Goal: Task Accomplishment & Management: Manage account settings

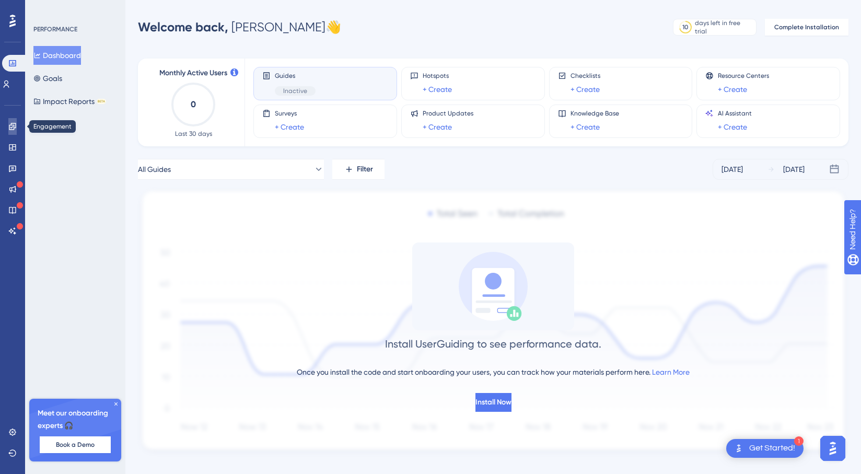
click at [11, 132] on link at bounding box center [12, 126] width 8 height 17
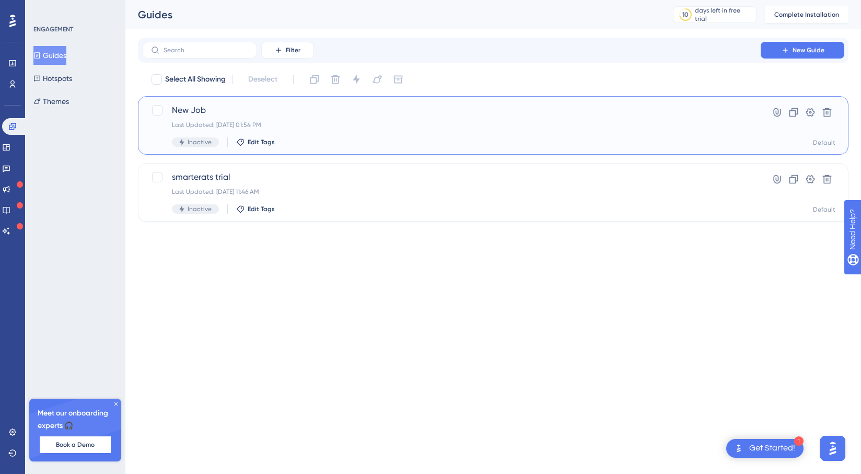
click at [339, 121] on div "Last Updated: [DATE] 01:54 PM" at bounding box center [451, 125] width 559 height 8
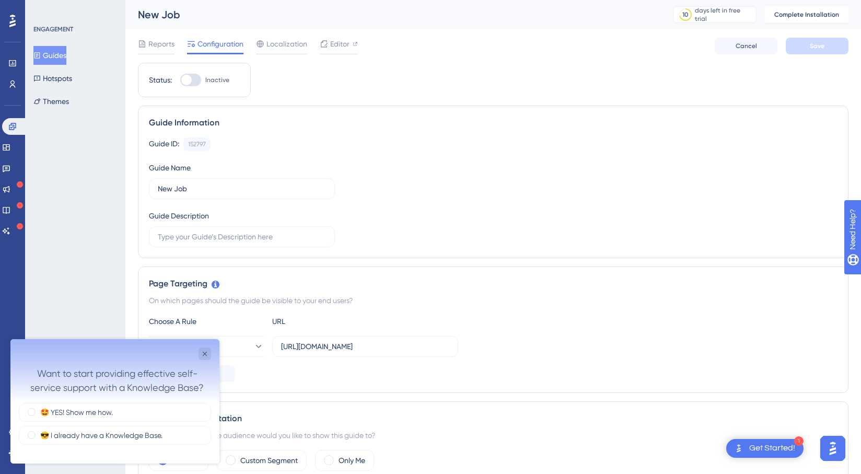
click at [66, 56] on button "Guides" at bounding box center [49, 55] width 33 height 19
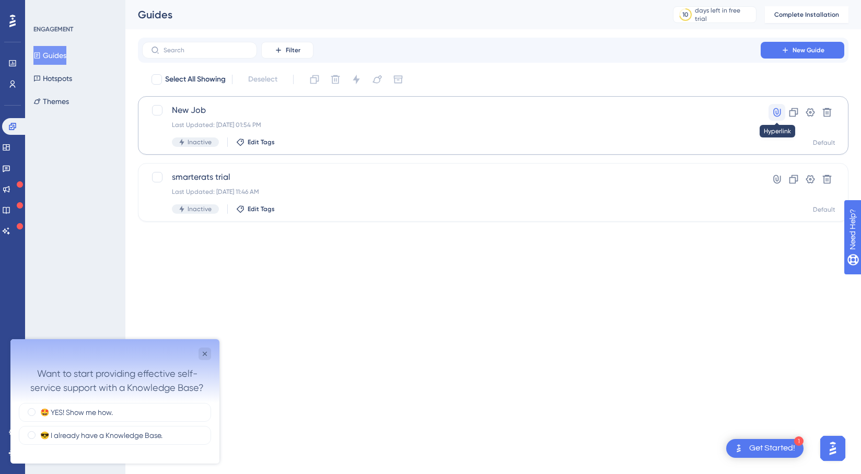
click at [775, 114] on icon at bounding box center [776, 112] width 10 height 10
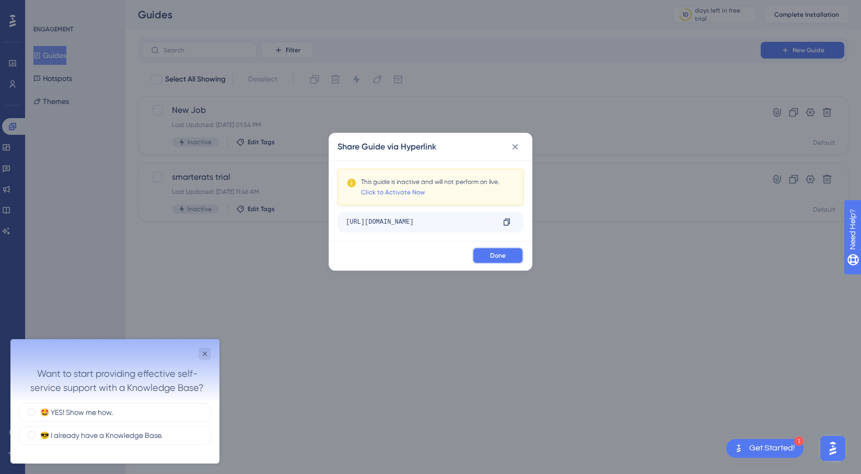
click at [511, 247] on button "Done" at bounding box center [497, 255] width 51 height 17
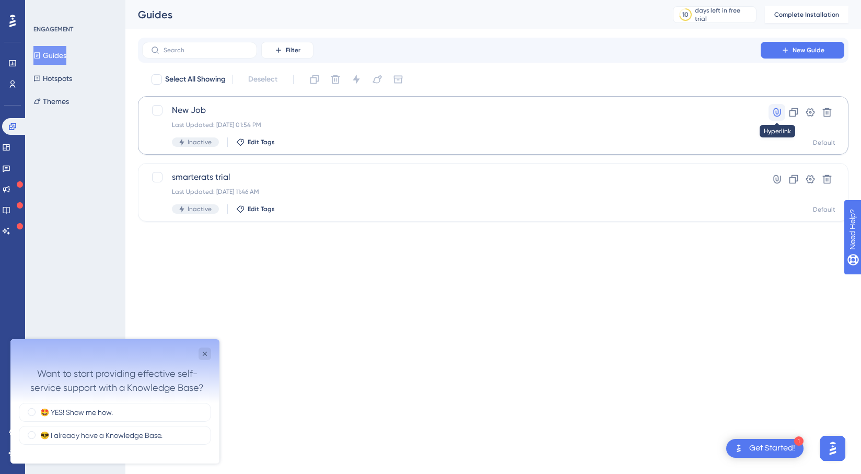
click at [783, 116] on button at bounding box center [776, 112] width 17 height 17
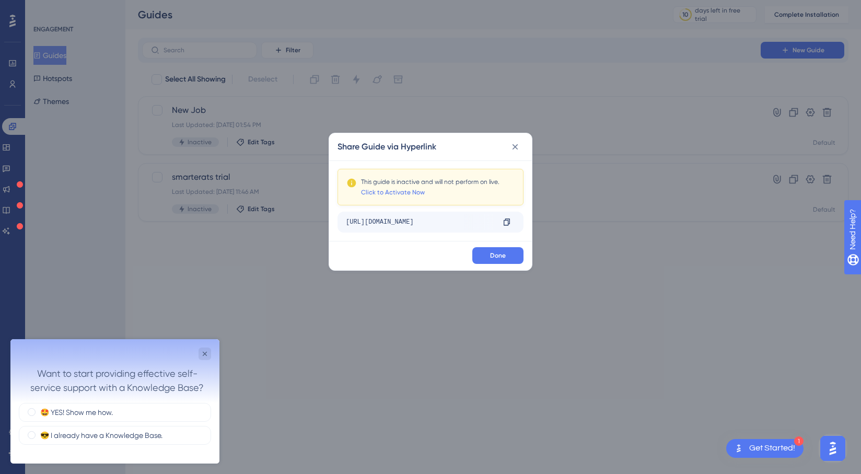
click at [455, 216] on div "[URL][DOMAIN_NAME]" at bounding box center [420, 222] width 148 height 17
click at [408, 193] on link "Click to Activate Now" at bounding box center [393, 192] width 64 height 8
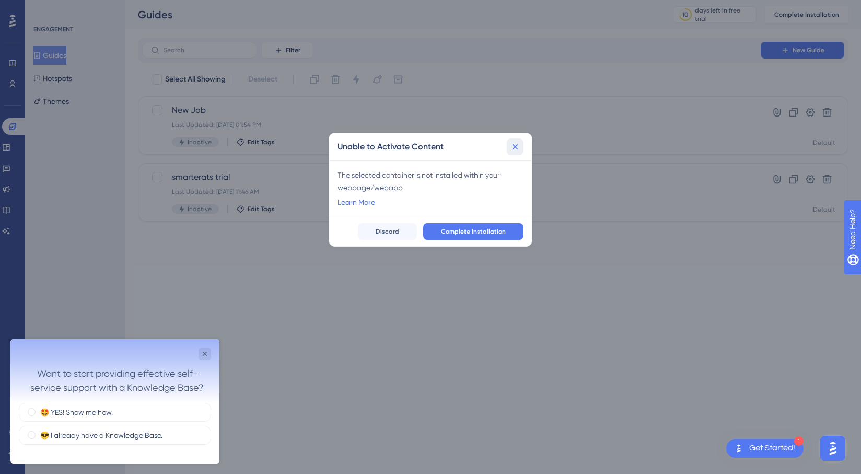
click at [518, 138] on button at bounding box center [515, 146] width 17 height 17
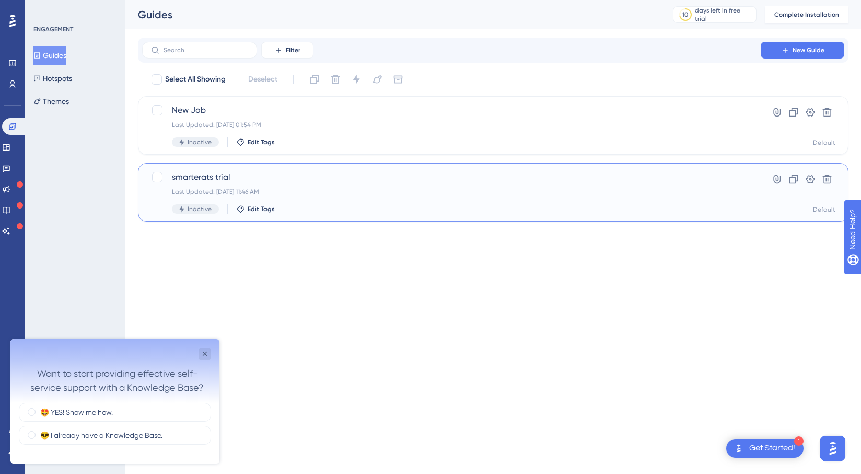
click at [482, 209] on div "Inactive Edit Tags" at bounding box center [451, 208] width 559 height 9
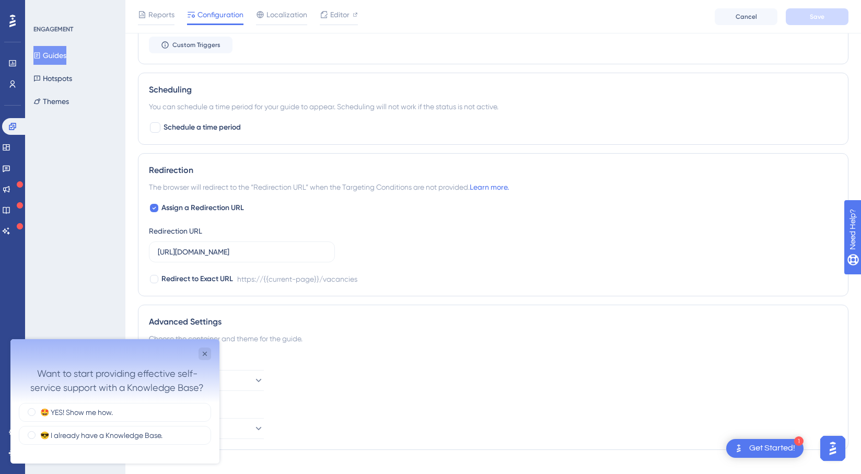
scroll to position [639, 0]
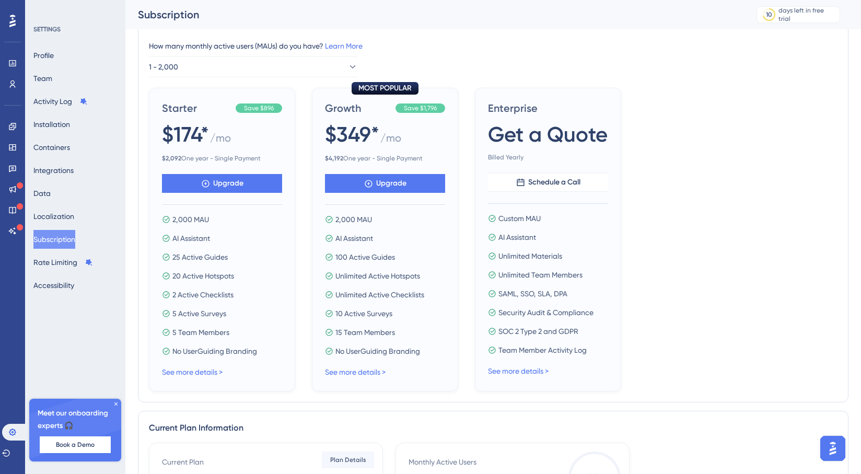
scroll to position [101, 0]
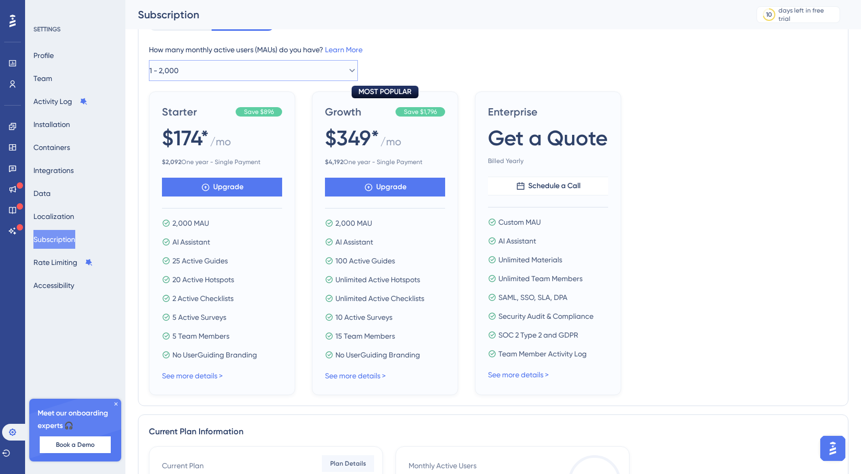
click at [329, 70] on button "1 - 2,000" at bounding box center [253, 70] width 209 height 21
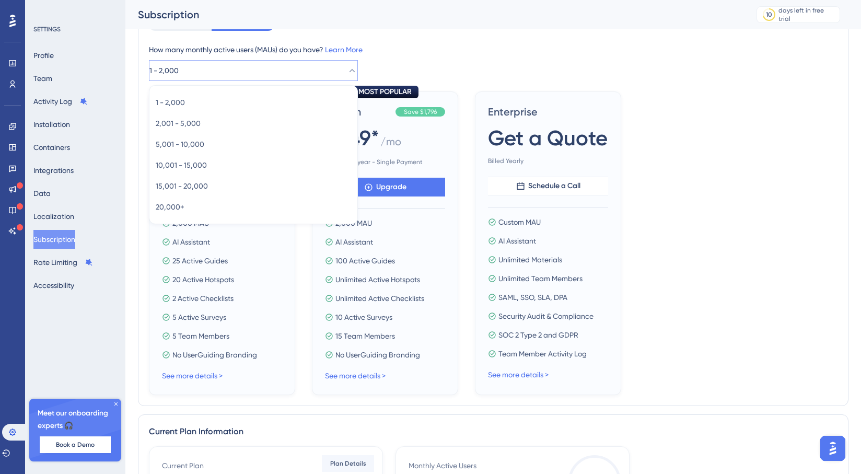
click at [329, 70] on button "1 - 2,000" at bounding box center [253, 70] width 209 height 21
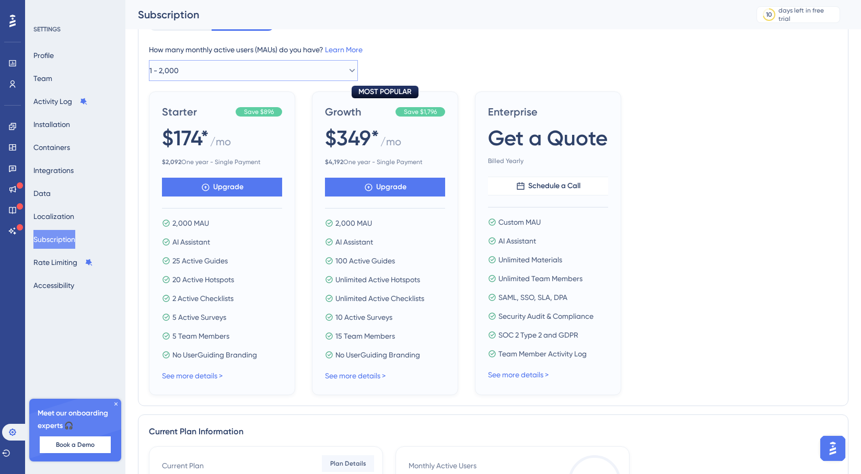
click at [350, 68] on button "1 - 2,000" at bounding box center [253, 70] width 209 height 21
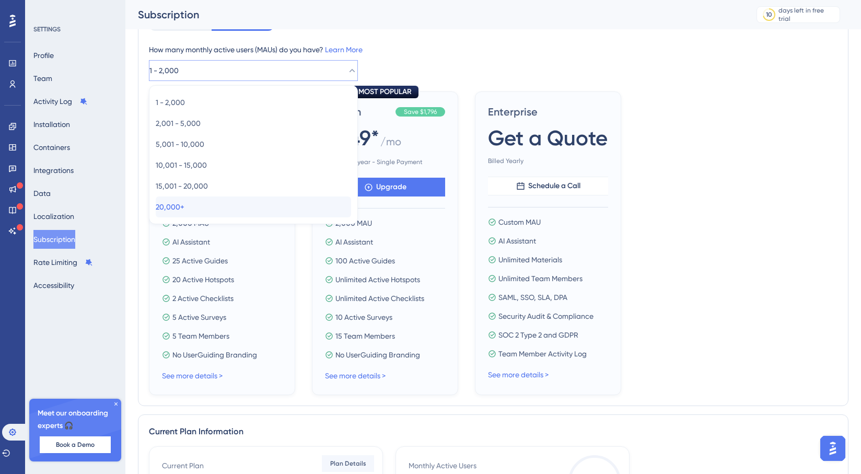
click at [276, 201] on div "20,000+ 20,000+" at bounding box center [253, 206] width 195 height 21
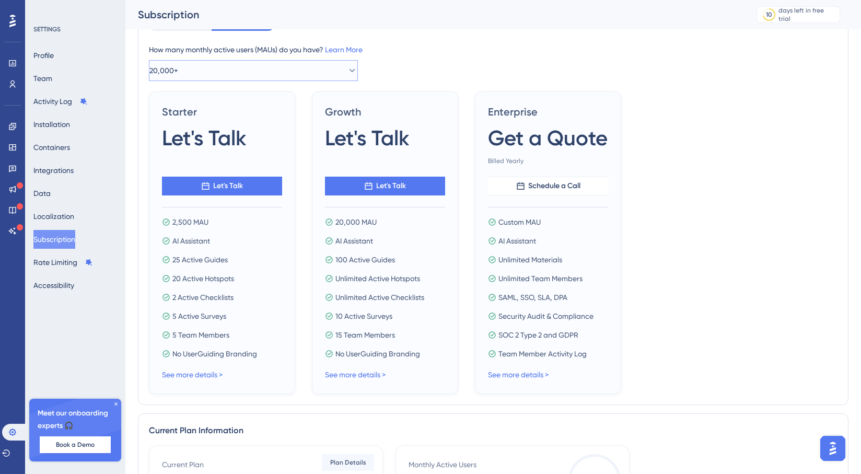
click at [332, 66] on button "20,000+" at bounding box center [253, 70] width 209 height 21
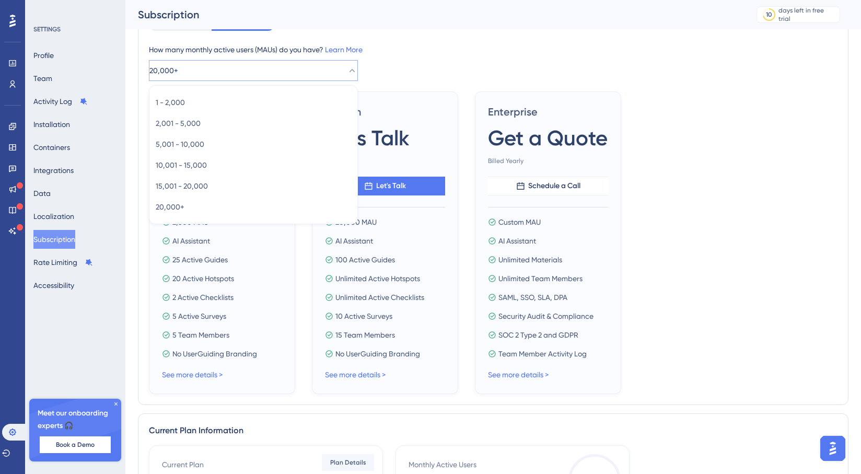
click at [446, 67] on div "How many monthly active users (MAUs) do you have? Learn More 20,000+ 1 - 2,000 …" at bounding box center [493, 62] width 688 height 38
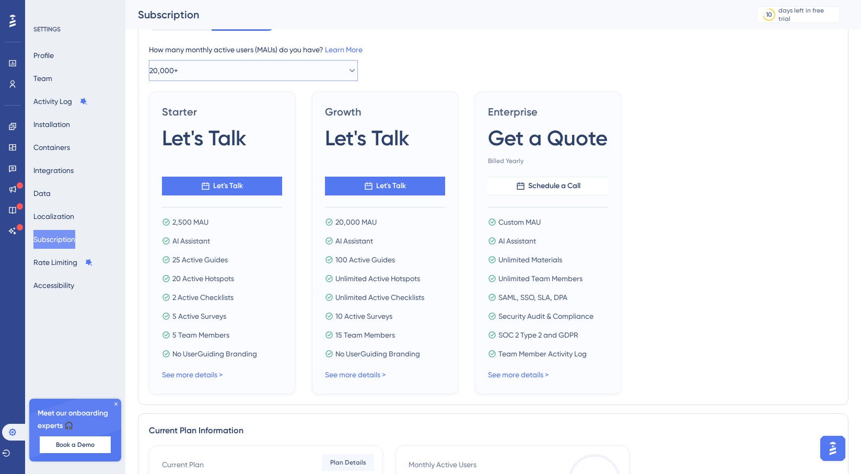
click at [325, 73] on button "20,000+" at bounding box center [253, 70] width 209 height 21
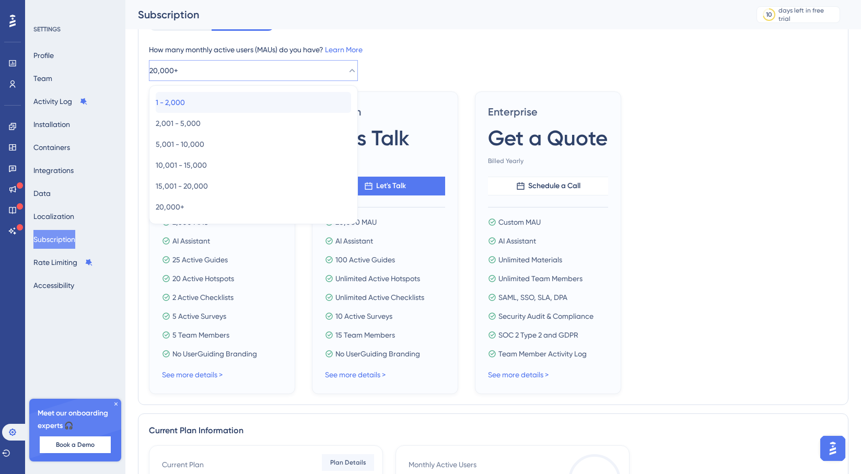
click at [307, 97] on div "1 - 2,000 1 - 2,000" at bounding box center [253, 102] width 195 height 21
